Goal: Find specific page/section: Find specific page/section

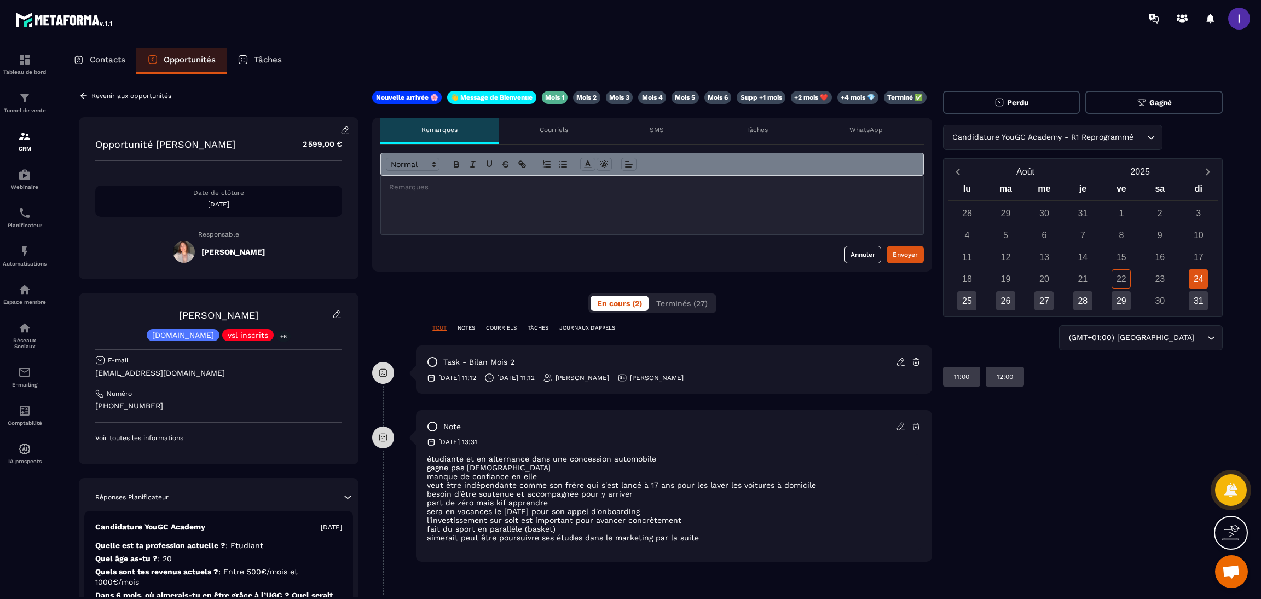
click at [99, 96] on p "Revenir aux opportunités" at bounding box center [131, 96] width 80 height 8
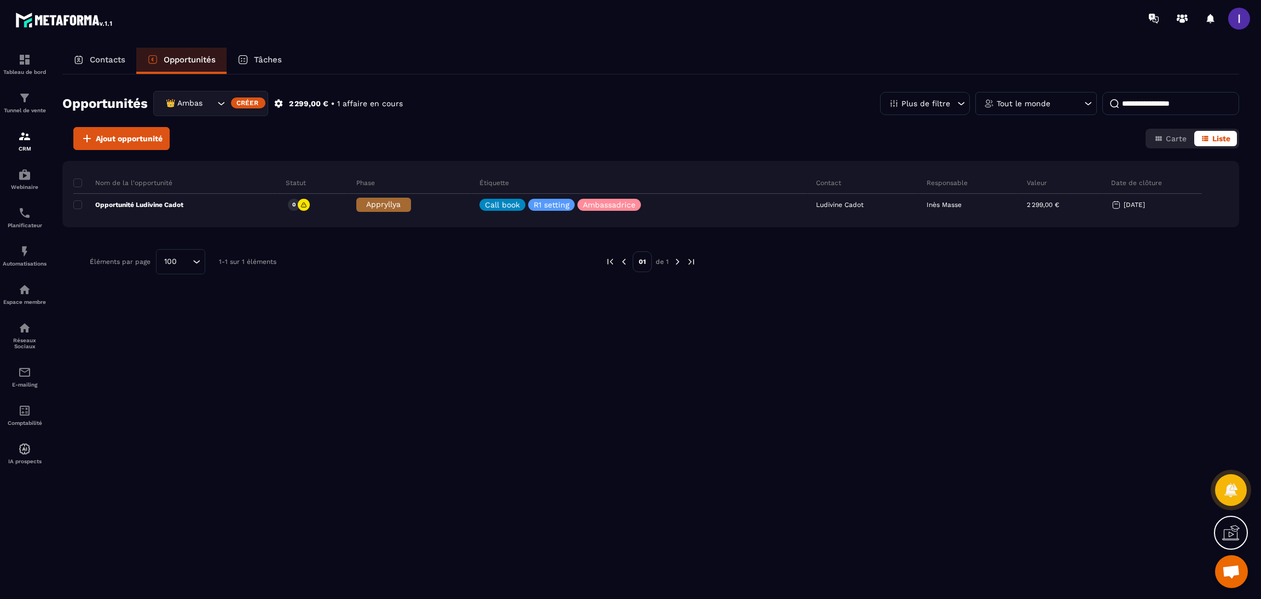
click at [218, 105] on icon "Search for option" at bounding box center [221, 103] width 11 height 11
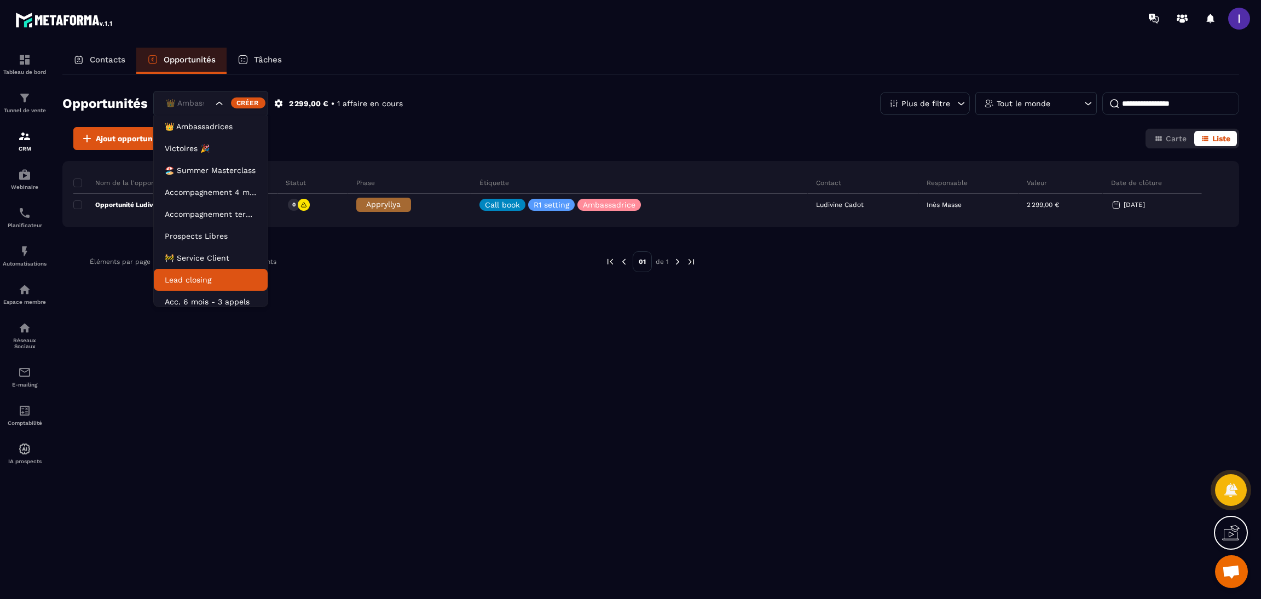
scroll to position [5, 0]
click at [200, 297] on p "Acc. 6 mois - 3 appels" at bounding box center [211, 296] width 92 height 11
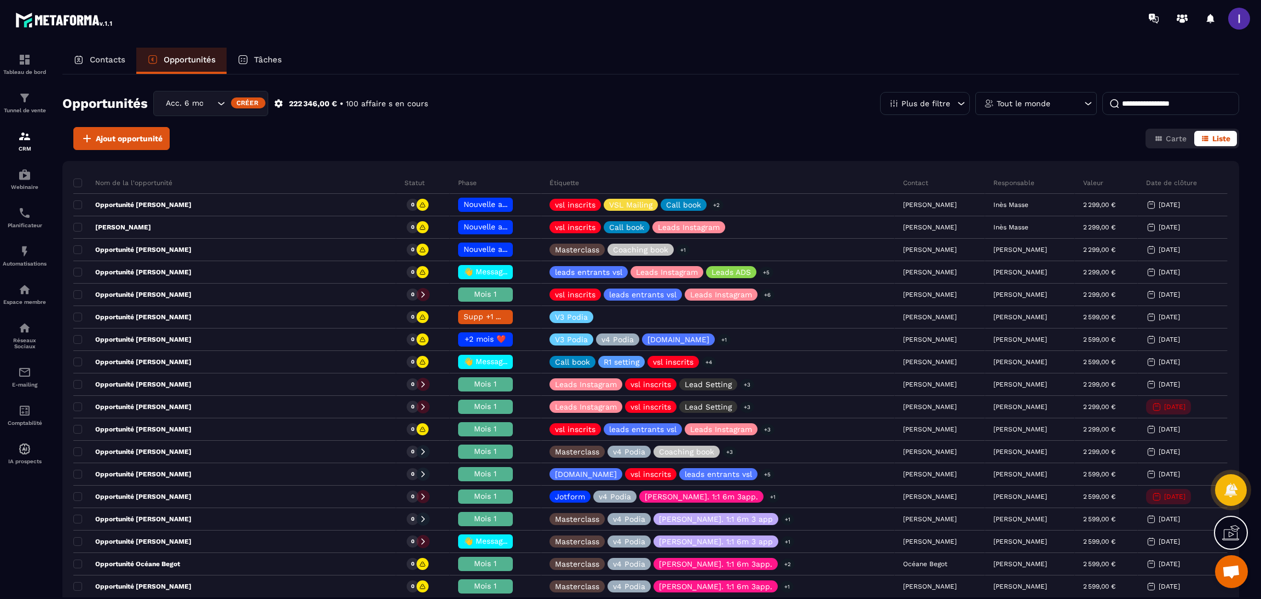
click at [1144, 102] on input at bounding box center [1170, 103] width 137 height 23
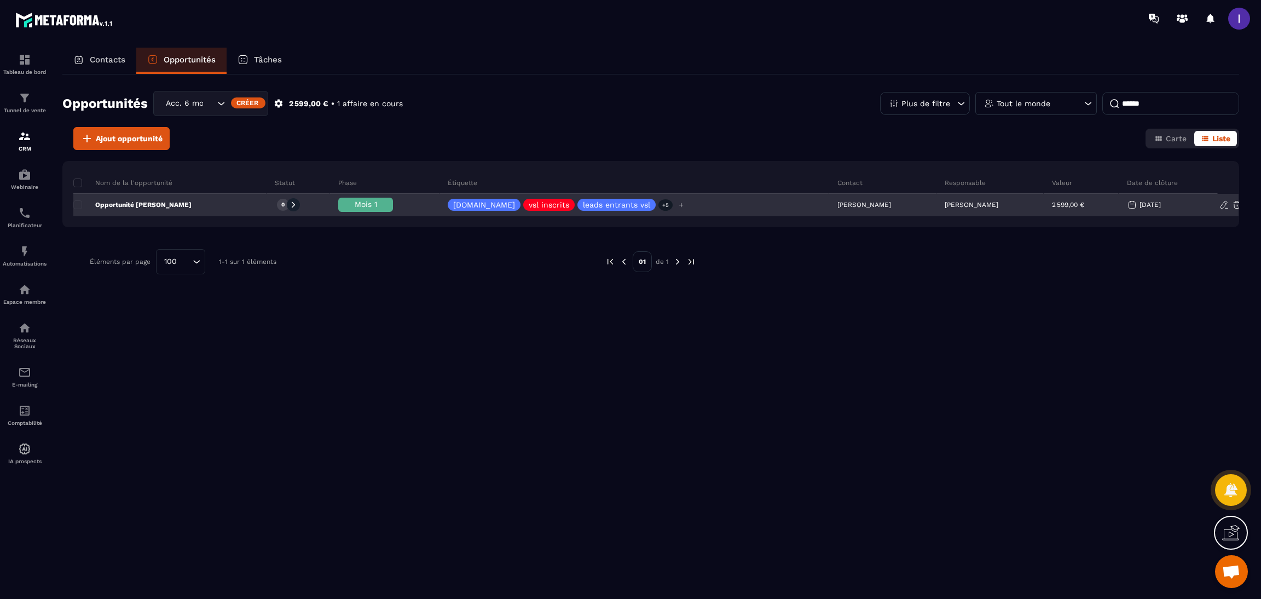
type input "******"
